Goal: Task Accomplishment & Management: Use online tool/utility

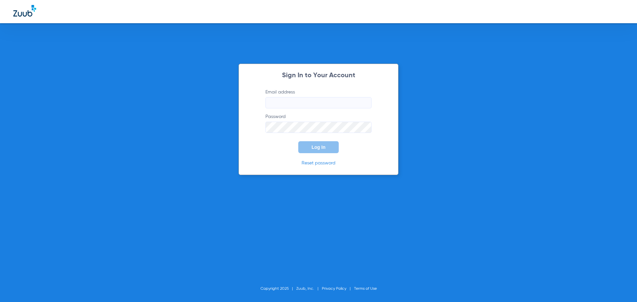
type input "[EMAIL_ADDRESS][DOMAIN_NAME]"
click at [324, 150] on button "Log In" at bounding box center [318, 147] width 40 height 12
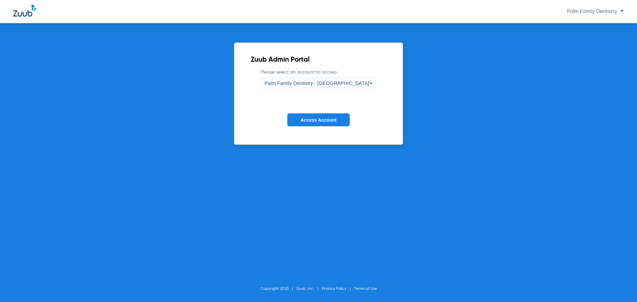
click at [367, 82] on icon at bounding box center [371, 83] width 8 height 8
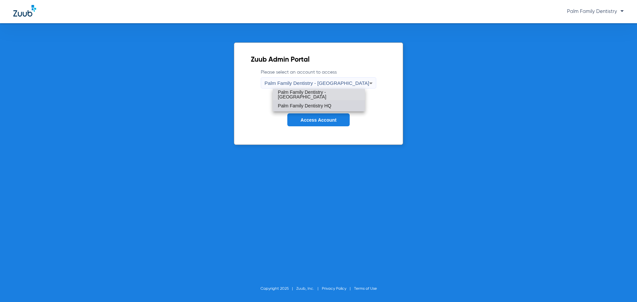
click at [331, 106] on span "Palm Family Dentistry HQ" at bounding box center [304, 105] width 53 height 5
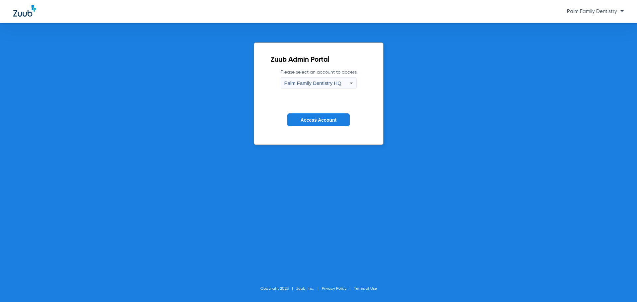
click at [328, 120] on span "Access Account" at bounding box center [318, 119] width 36 height 5
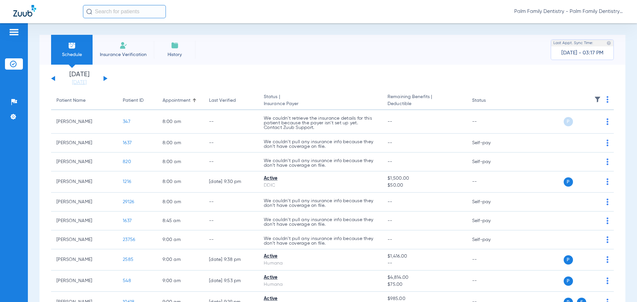
click at [104, 78] on button at bounding box center [105, 78] width 4 height 5
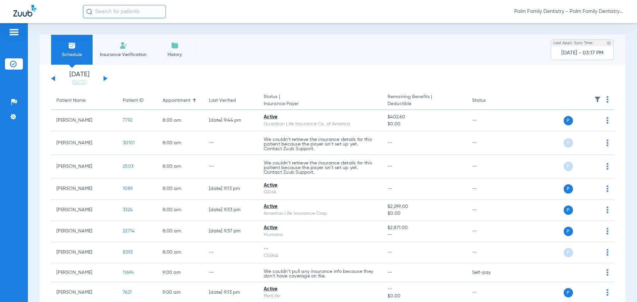
click at [106, 78] on div "[DATE] [DATE] [DATE] [DATE] [DATE] [DATE] [DATE] [DATE] [DATE] [DATE] [DATE] [D…" at bounding box center [79, 78] width 56 height 15
click at [104, 79] on button at bounding box center [105, 78] width 4 height 5
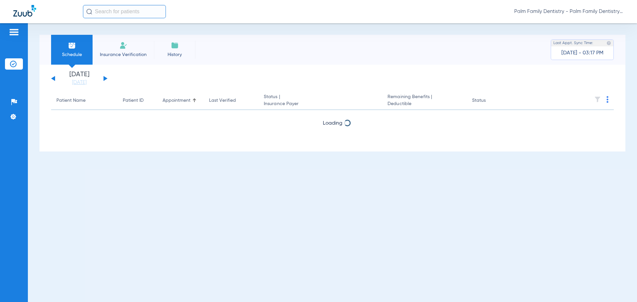
click at [104, 79] on button at bounding box center [105, 78] width 4 height 5
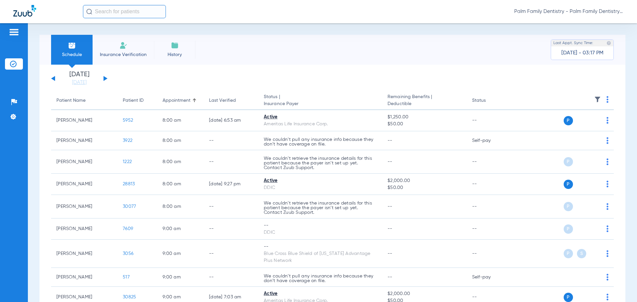
click at [606, 100] on img at bounding box center [607, 99] width 2 height 7
click at [577, 127] on span "Verify All" at bounding box center [576, 125] width 41 height 5
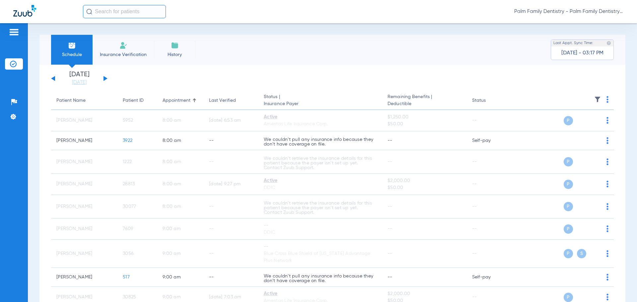
click at [105, 78] on button at bounding box center [105, 78] width 4 height 5
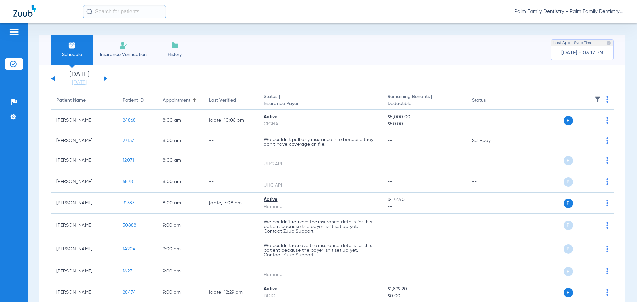
click at [603, 100] on th at bounding box center [562, 101] width 102 height 19
click at [601, 100] on th at bounding box center [562, 101] width 102 height 19
click at [606, 100] on img at bounding box center [607, 99] width 2 height 7
click at [574, 127] on span "Verify All" at bounding box center [576, 125] width 41 height 5
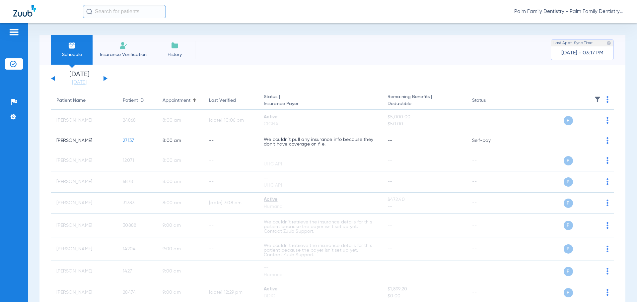
click at [107, 79] on button at bounding box center [105, 78] width 4 height 5
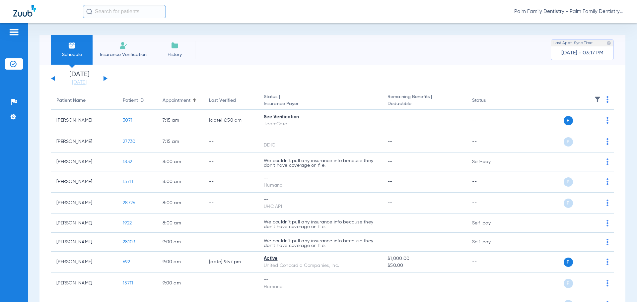
click at [606, 96] on img at bounding box center [607, 99] width 2 height 7
click at [582, 125] on span "Verify All" at bounding box center [576, 125] width 41 height 5
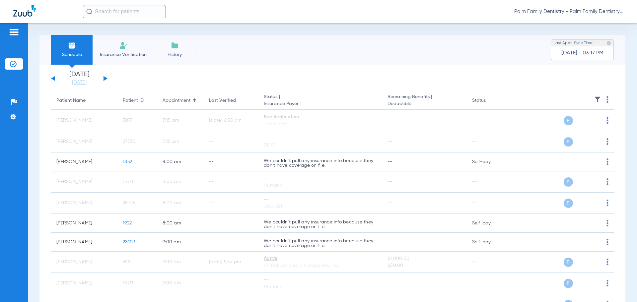
click at [106, 78] on button at bounding box center [105, 78] width 4 height 5
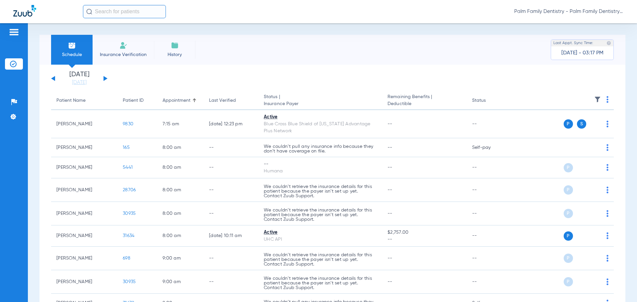
click at [606, 101] on img at bounding box center [607, 99] width 2 height 7
click at [583, 128] on span "Verify All" at bounding box center [576, 125] width 41 height 5
